Goal: Task Accomplishment & Management: Use online tool/utility

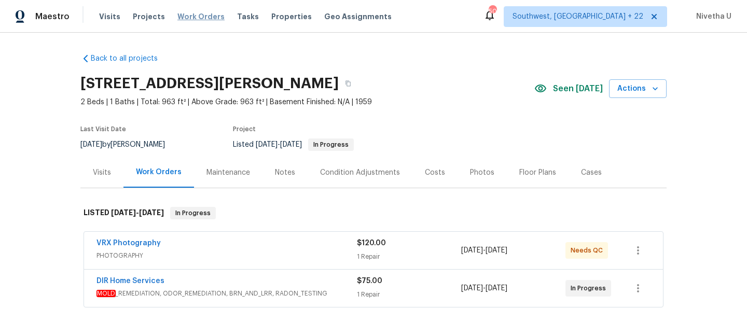
click at [190, 18] on span "Work Orders" at bounding box center [200, 16] width 47 height 10
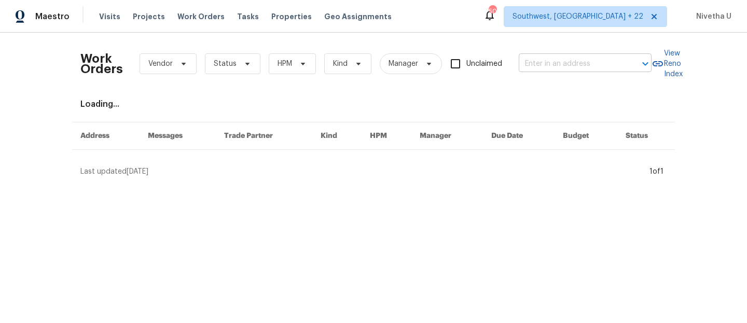
click at [533, 72] on body "Maestro Visits Projects Work Orders Tasks Properties Geo Assignments [STREET_AD…" at bounding box center [373, 92] width 747 height 185
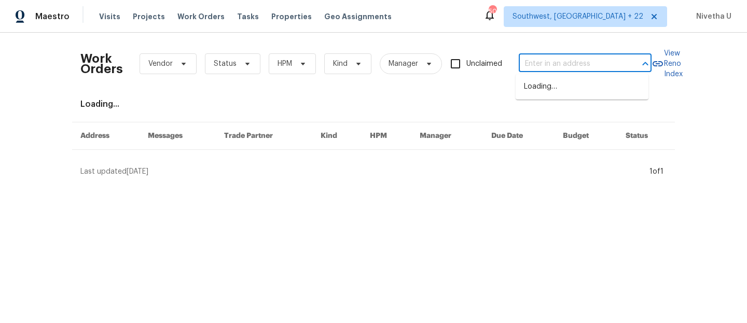
paste input "[STREET_ADDRESS][PERSON_NAME]"
type input "[STREET_ADDRESS][PERSON_NAME]"
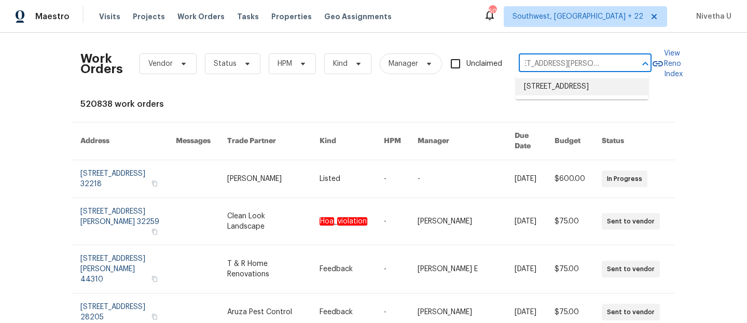
click at [550, 93] on li "[STREET_ADDRESS]" at bounding box center [582, 86] width 133 height 17
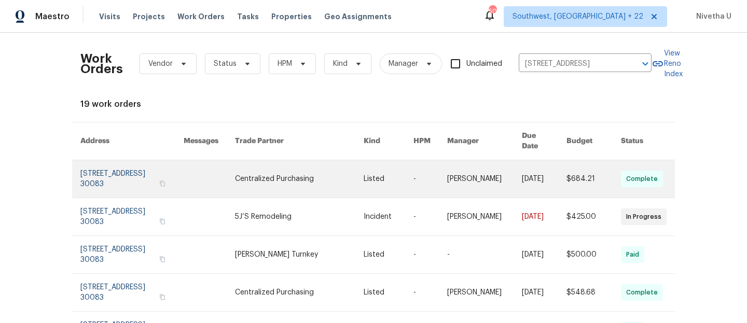
click at [103, 171] on link at bounding box center [131, 178] width 103 height 37
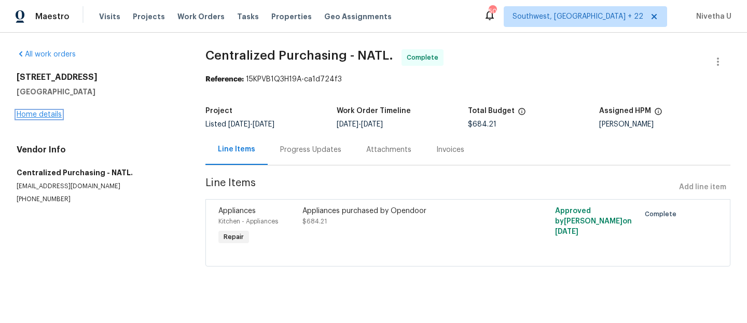
click at [43, 115] on link "Home details" at bounding box center [39, 114] width 45 height 7
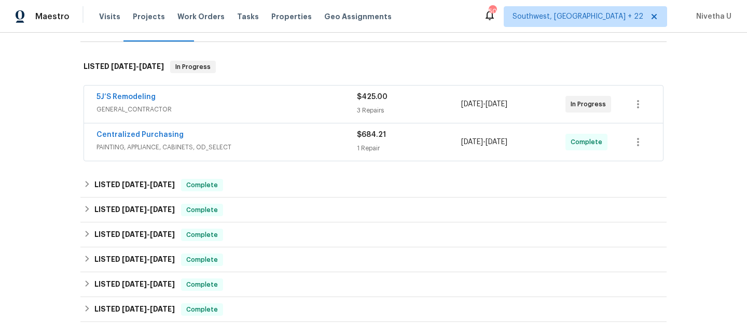
scroll to position [115, 0]
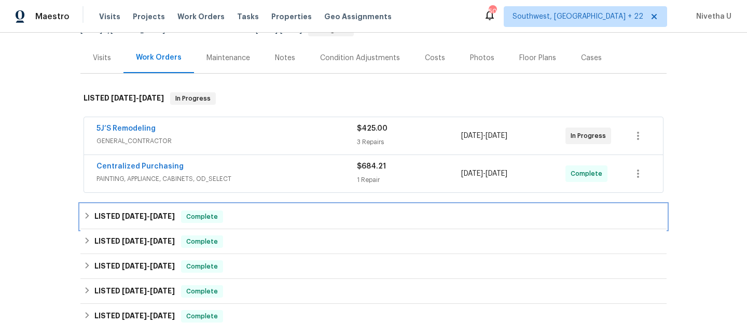
click at [225, 218] on div "LISTED [DATE] - [DATE] Complete" at bounding box center [374, 217] width 580 height 12
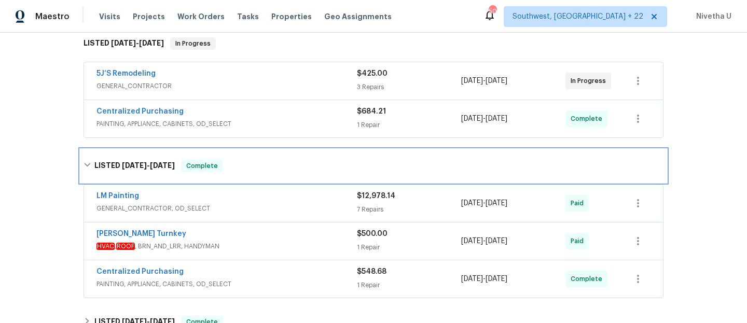
scroll to position [235, 0]
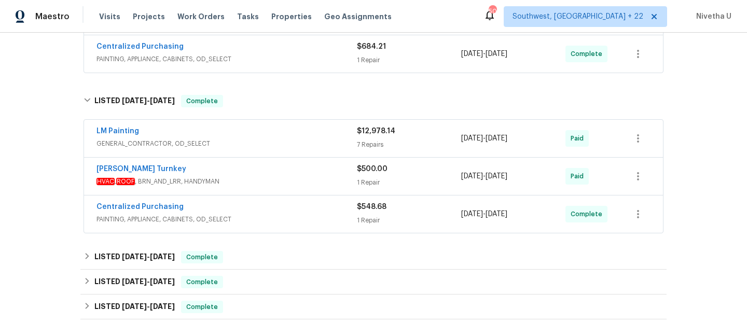
click at [275, 215] on span "PAINTING, APPLIANCE, CABINETS, OD_SELECT" at bounding box center [227, 219] width 260 height 10
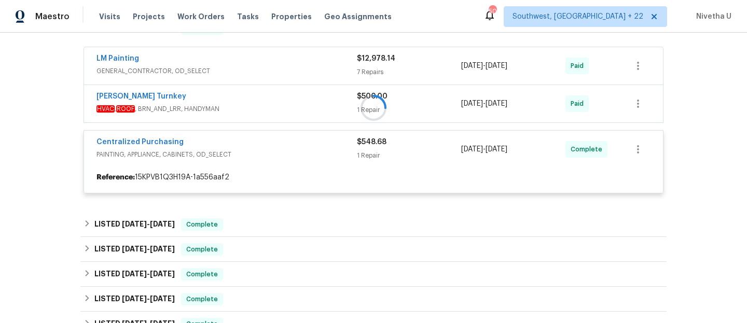
scroll to position [334, 0]
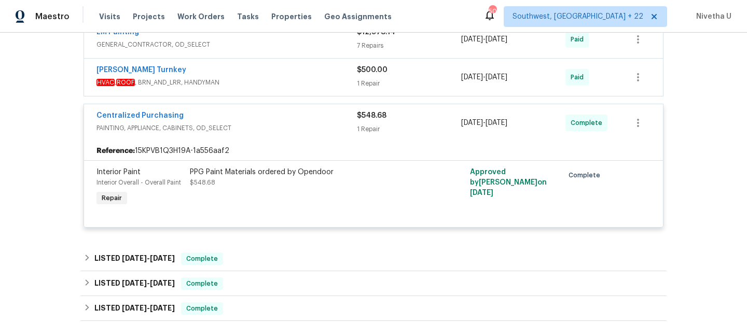
click at [267, 125] on span "PAINTING, APPLIANCE, CABINETS, OD_SELECT" at bounding box center [227, 128] width 260 height 10
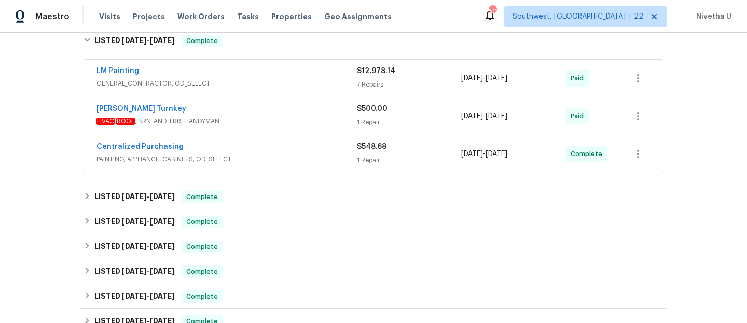
scroll to position [289, 0]
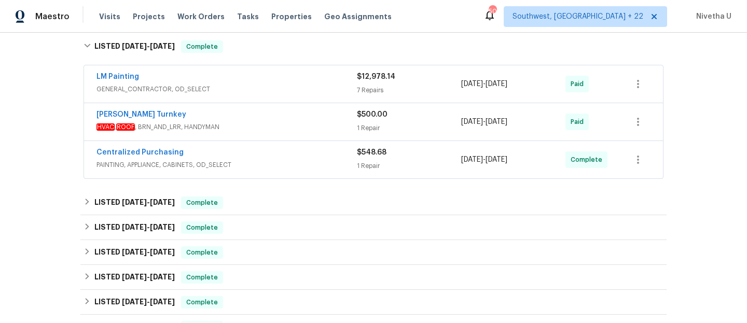
click at [267, 125] on span "HVAC , ROOF , BRN_AND_LRR, HANDYMAN" at bounding box center [227, 127] width 260 height 10
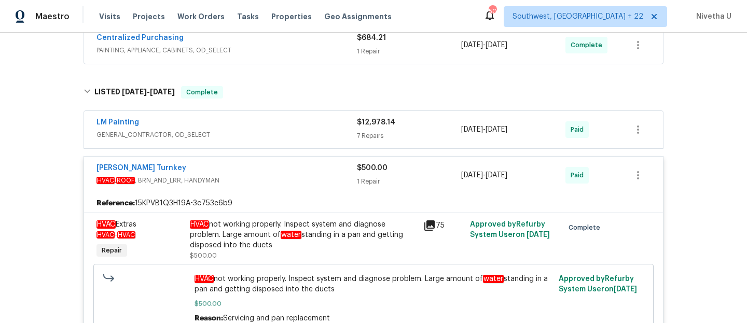
scroll to position [234, 0]
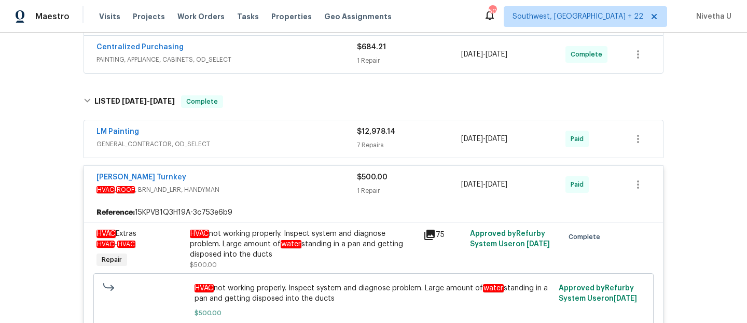
click at [311, 183] on div "[PERSON_NAME] Turnkey" at bounding box center [227, 178] width 260 height 12
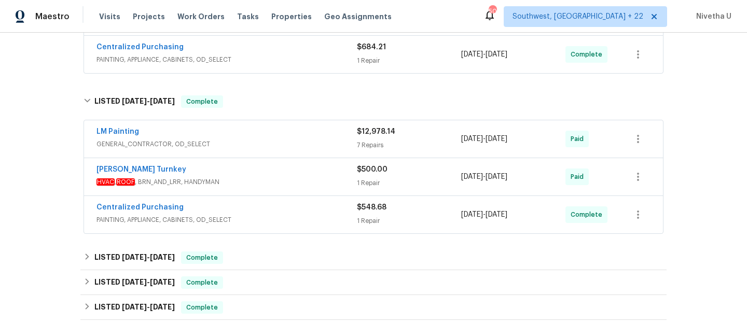
click at [293, 140] on span "GENERAL_CONTRACTOR, OD_SELECT" at bounding box center [227, 144] width 260 height 10
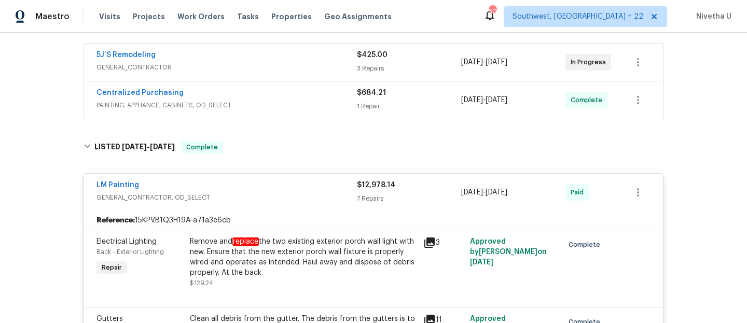
scroll to position [184, 0]
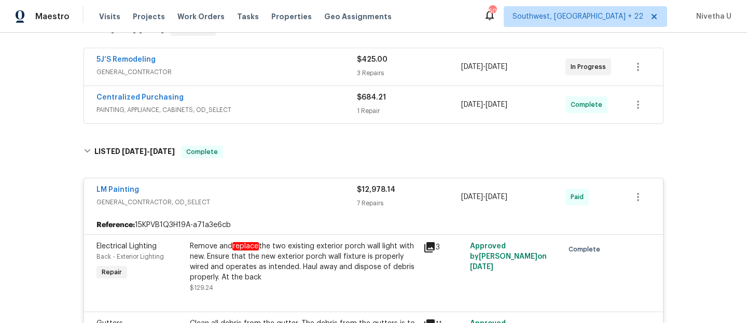
click at [283, 181] on div "LM Painting GENERAL_CONTRACTOR, OD_SELECT $12,978.14 7 Repairs [DATE] - [DATE] …" at bounding box center [373, 197] width 579 height 37
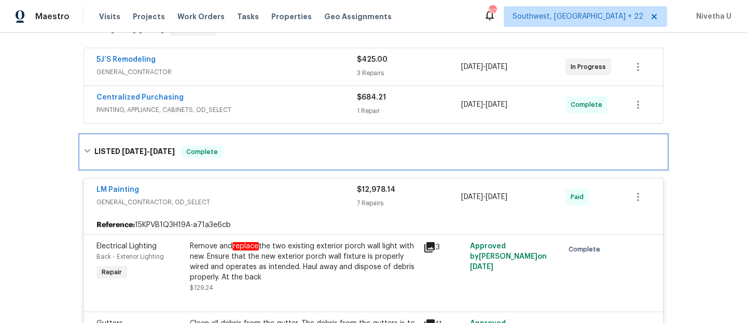
click at [276, 146] on div "LISTED [DATE] - [DATE] Complete" at bounding box center [374, 152] width 580 height 12
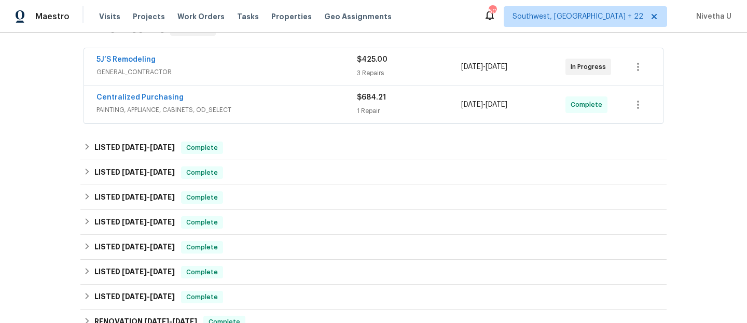
click at [272, 99] on div "Centralized Purchasing" at bounding box center [227, 98] width 260 height 12
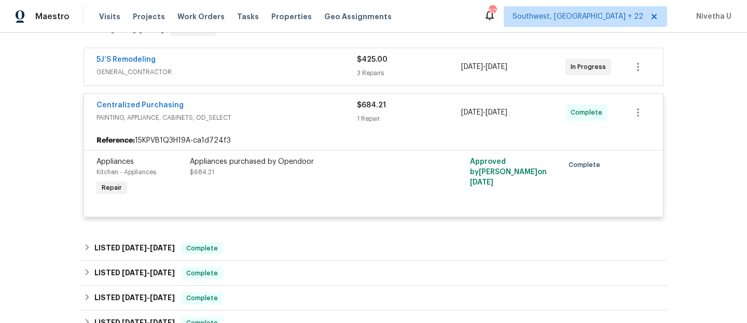
click at [273, 114] on span "PAINTING, APPLIANCE, CABINETS, OD_SELECT" at bounding box center [227, 118] width 260 height 10
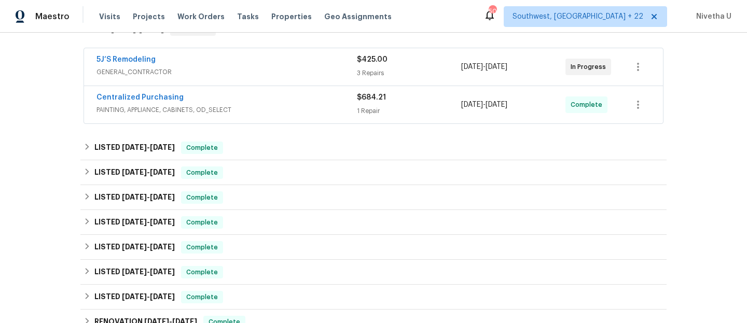
click at [274, 79] on div "5J’S Remodeling GENERAL_CONTRACTOR $425.00 3 Repairs [DATE] - [DATE] In Progress" at bounding box center [373, 66] width 579 height 37
click at [269, 66] on div "5J’S Remodeling" at bounding box center [227, 60] width 260 height 12
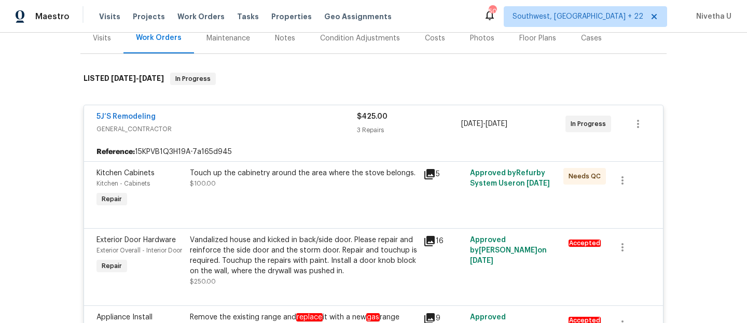
scroll to position [134, 0]
click at [280, 122] on div "5J’S Remodeling" at bounding box center [227, 118] width 260 height 12
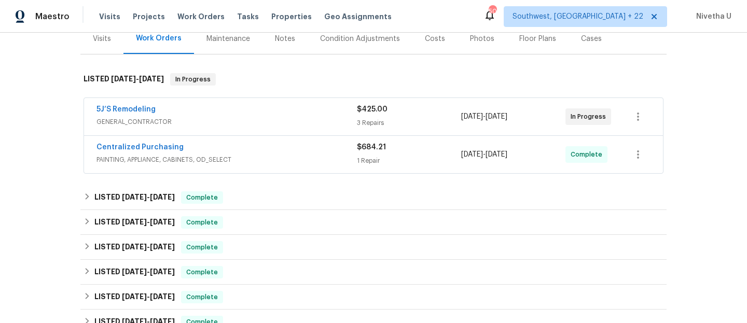
click at [272, 154] on div "Centralized Purchasing" at bounding box center [227, 148] width 260 height 12
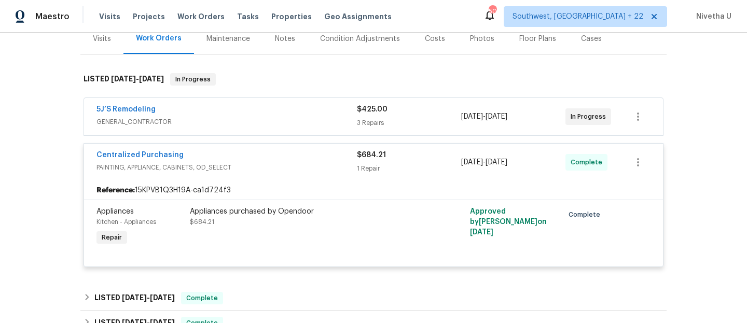
click at [279, 173] on div "Centralized Purchasing PAINTING, APPLIANCE, CABINETS, OD_SELECT" at bounding box center [227, 162] width 260 height 25
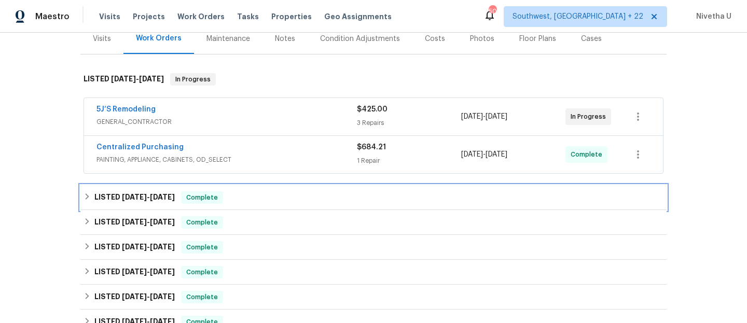
click at [277, 197] on div "LISTED [DATE] - [DATE] Complete" at bounding box center [374, 197] width 580 height 12
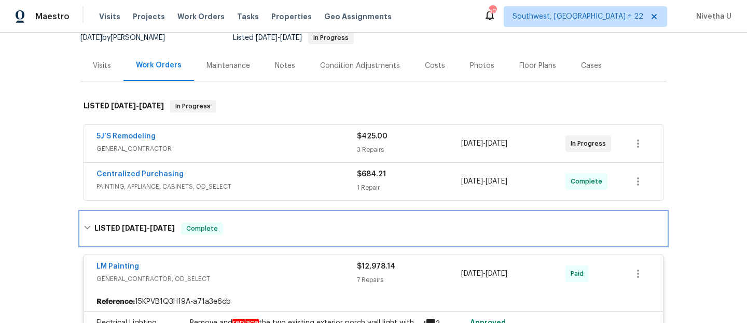
scroll to position [107, 0]
click at [272, 234] on div "LISTED [DATE] - [DATE] Complete" at bounding box center [374, 228] width 580 height 12
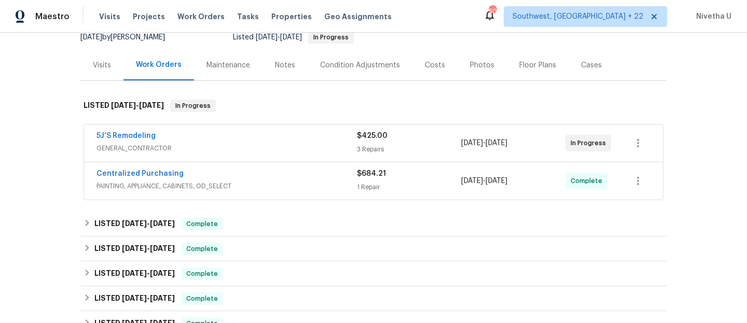
click at [296, 186] on span "PAINTING, APPLIANCE, CABINETS, OD_SELECT" at bounding box center [227, 186] width 260 height 10
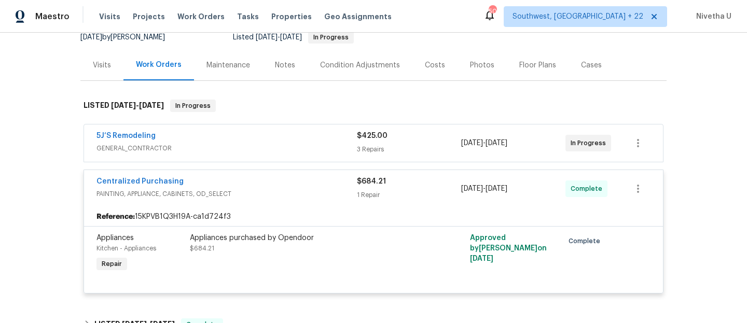
click at [296, 186] on div "Centralized Purchasing" at bounding box center [227, 182] width 260 height 12
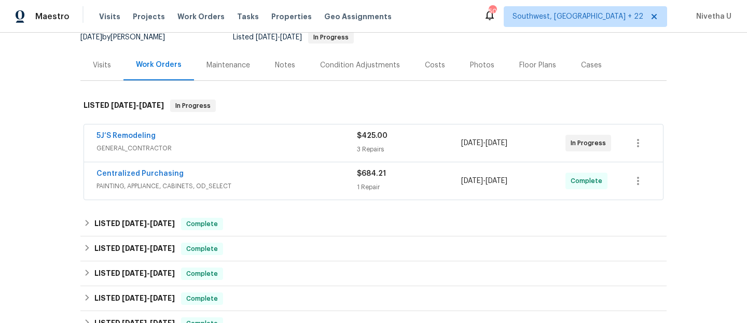
click at [290, 145] on span "GENERAL_CONTRACTOR" at bounding box center [227, 148] width 260 height 10
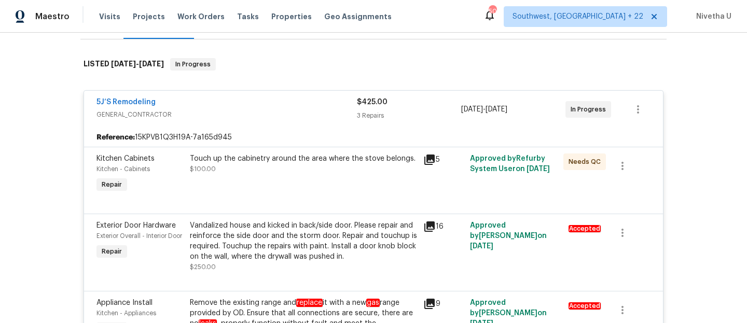
scroll to position [118, 0]
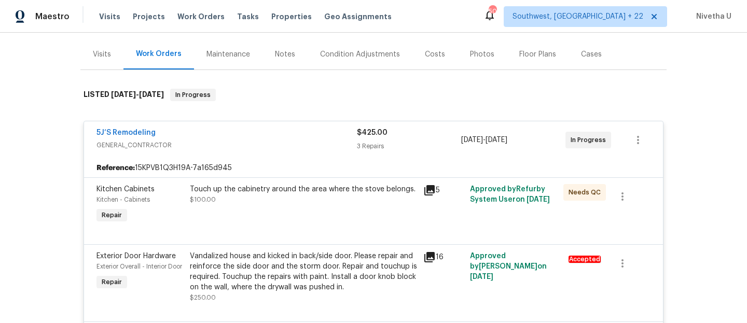
click at [290, 145] on span "GENERAL_CONTRACTOR" at bounding box center [227, 145] width 260 height 10
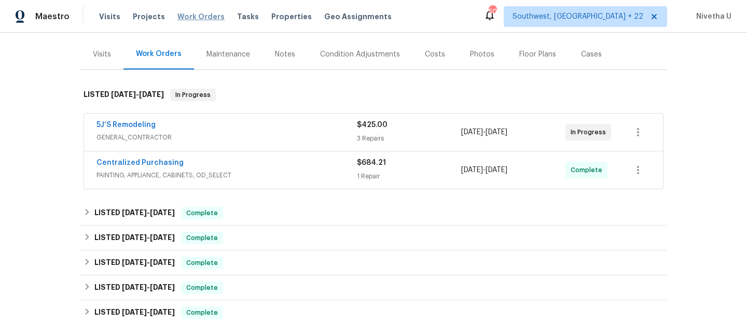
click at [202, 16] on span "Work Orders" at bounding box center [200, 16] width 47 height 10
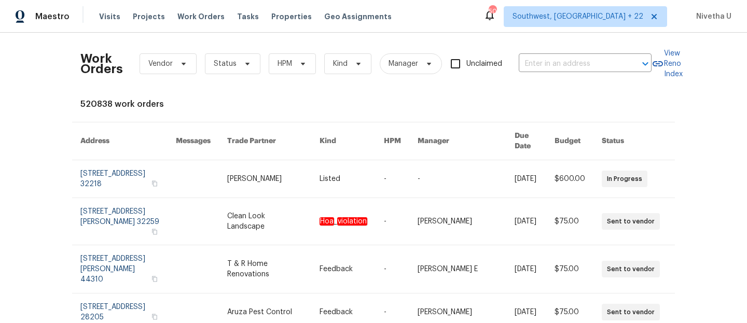
click at [533, 47] on div "Work Orders Vendor Status HPM Kind Manager Unclaimed ​" at bounding box center [365, 64] width 571 height 46
click at [535, 63] on input "text" at bounding box center [571, 64] width 104 height 16
paste input "[STREET_ADDRESS]"
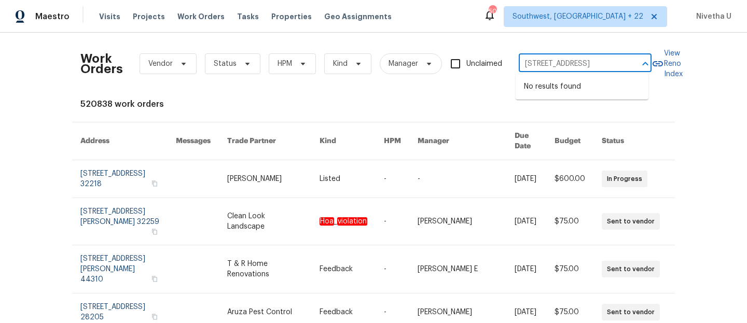
scroll to position [0, 93]
drag, startPoint x: 525, startPoint y: 65, endPoint x: 625, endPoint y: 64, distance: 100.7
click at [625, 64] on div "[STREET_ADDRESS] ​" at bounding box center [585, 64] width 133 height 16
type input "[STREET_ADDRESS]"
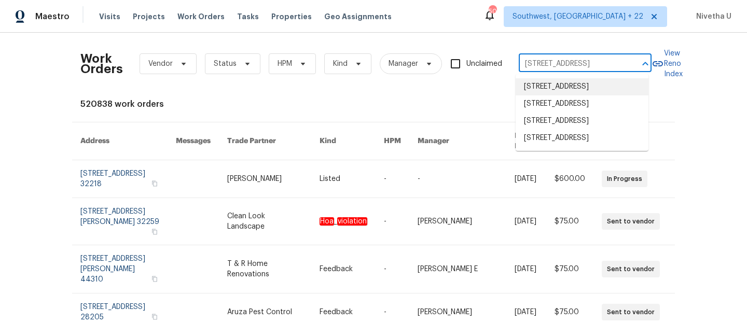
click at [631, 92] on li "[STREET_ADDRESS]" at bounding box center [582, 86] width 133 height 17
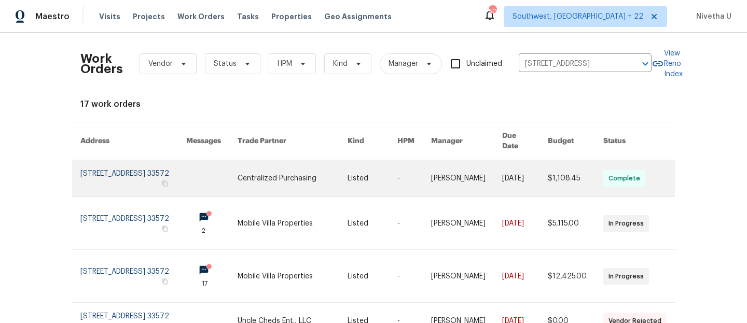
click at [116, 174] on link at bounding box center [133, 178] width 106 height 36
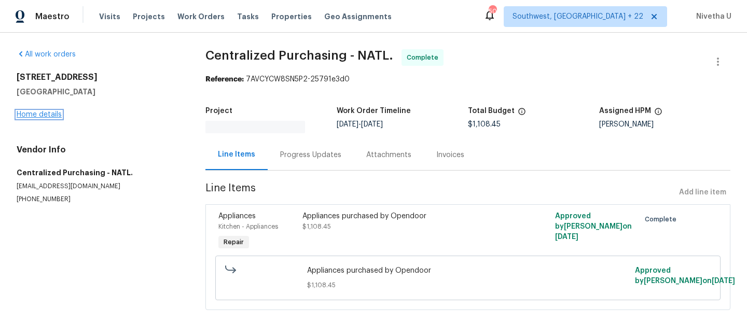
click at [38, 117] on link "Home details" at bounding box center [39, 114] width 45 height 7
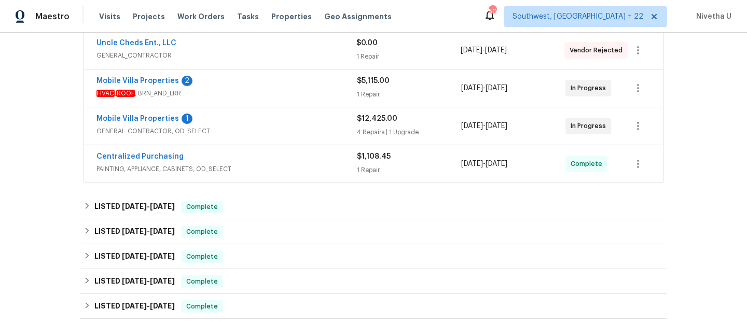
scroll to position [195, 0]
